Goal: Check status: Check status

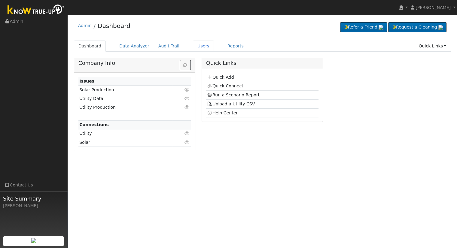
click at [196, 47] on link "Users" at bounding box center [203, 46] width 21 height 11
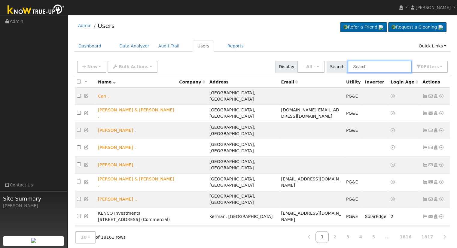
click at [382, 65] on input "text" at bounding box center [380, 67] width 64 height 12
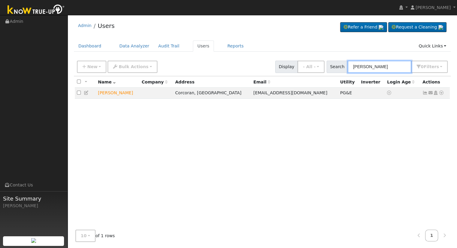
type input "manuel salinas"
click at [442, 92] on icon at bounding box center [441, 93] width 5 height 4
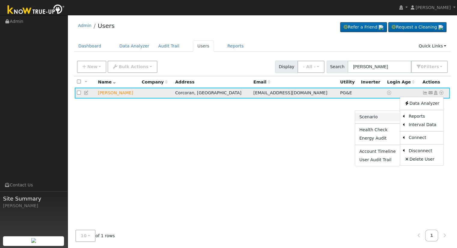
click at [386, 117] on link "Scenario" at bounding box center [377, 117] width 45 height 8
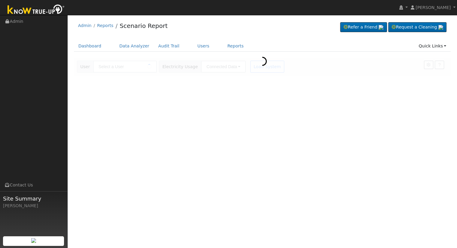
type input "[PERSON_NAME]"
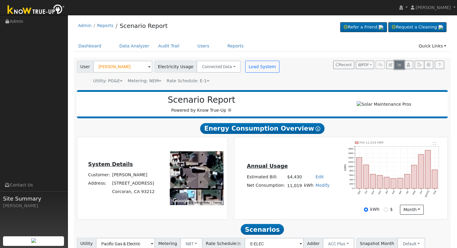
click at [400, 65] on icon "button" at bounding box center [399, 65] width 5 height 4
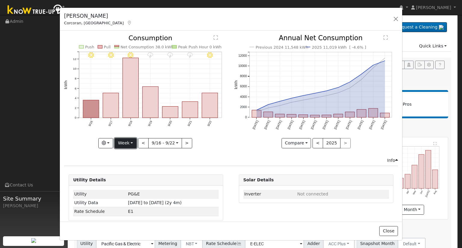
click at [131, 140] on button "Week" at bounding box center [126, 143] width 22 height 10
click at [140, 171] on link "Month" at bounding box center [136, 172] width 42 height 8
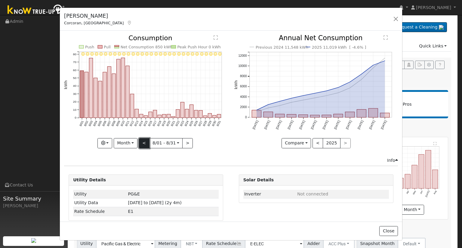
click at [143, 141] on button "<" at bounding box center [144, 143] width 11 height 10
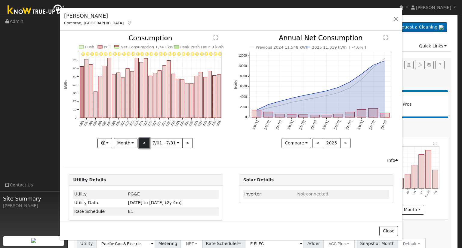
click at [143, 141] on button "<" at bounding box center [144, 143] width 11 height 10
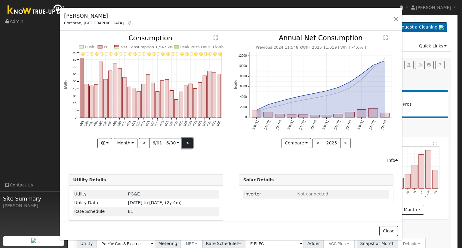
click at [188, 141] on button ">" at bounding box center [187, 143] width 11 height 10
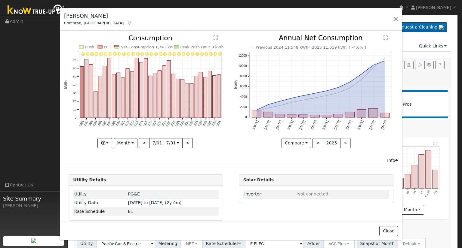
click at [187, 141] on div at bounding box center [146, 91] width 164 height 113
click at [187, 141] on button ">" at bounding box center [187, 143] width 11 height 10
type input "2025-08-01"
